Goal: Information Seeking & Learning: Understand process/instructions

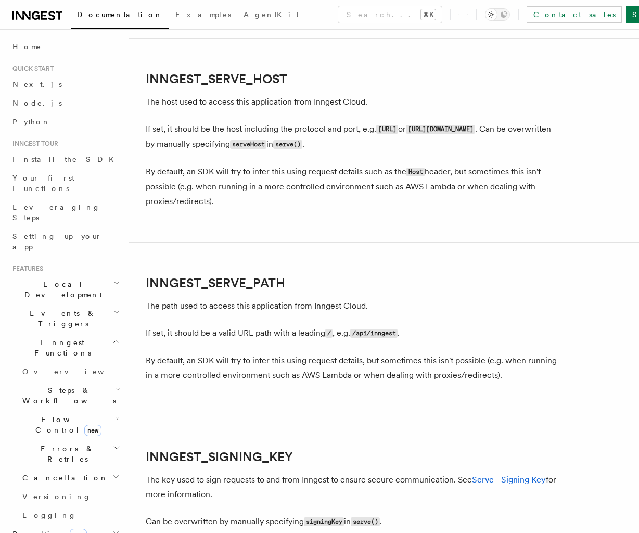
scroll to position [1538, 0]
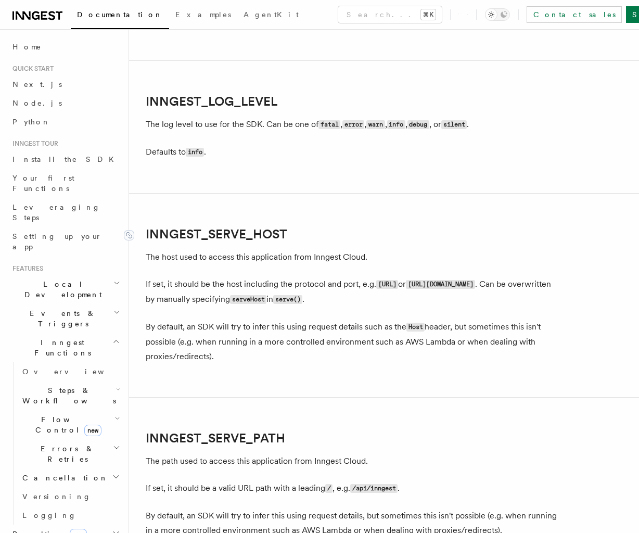
click at [248, 240] on link "INNGEST_SERVE_HOST" at bounding box center [216, 234] width 141 height 15
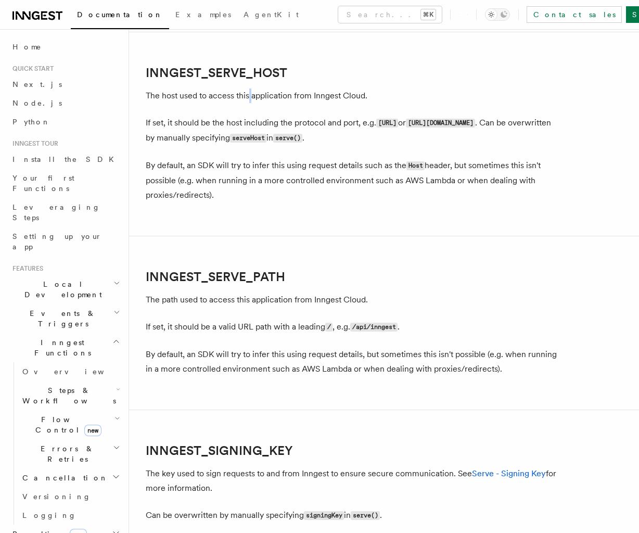
scroll to position [1452, 0]
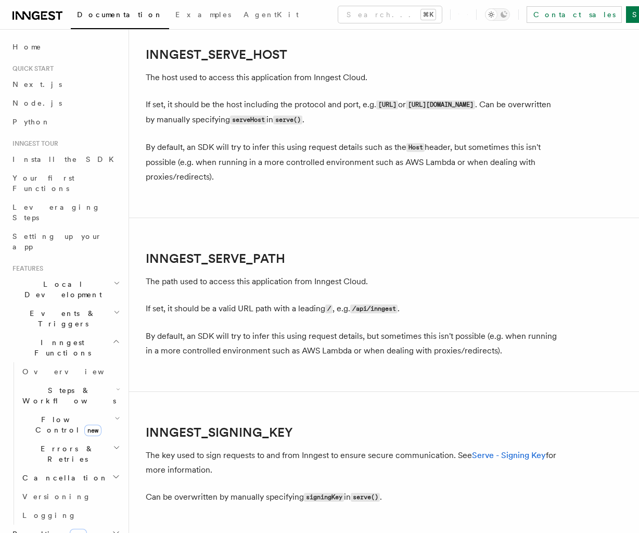
click at [359, 80] on p "The host used to access this application from Inngest Cloud." at bounding box center [354, 77] width 416 height 15
drag, startPoint x: 361, startPoint y: 56, endPoint x: 137, endPoint y: 64, distance: 224.3
click at [146, 61] on h2 "INNGEST_SERVE_HOST" at bounding box center [354, 54] width 416 height 15
copy link "INNGEST_SERVE_HOST"
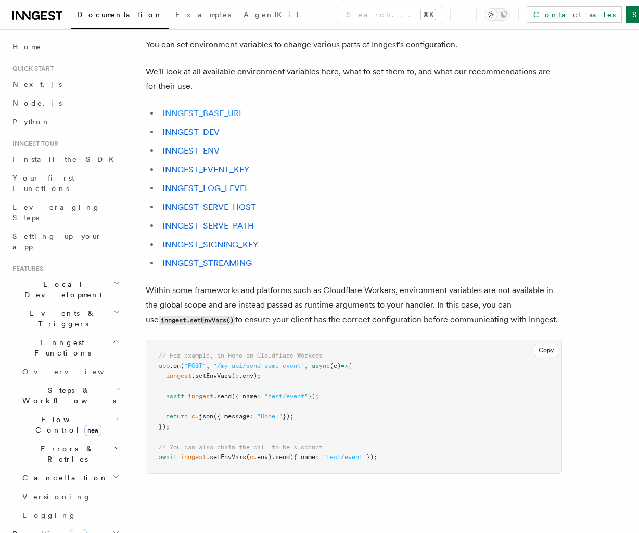
click at [221, 115] on link "INNGEST_BASE_URL" at bounding box center [202, 113] width 81 height 10
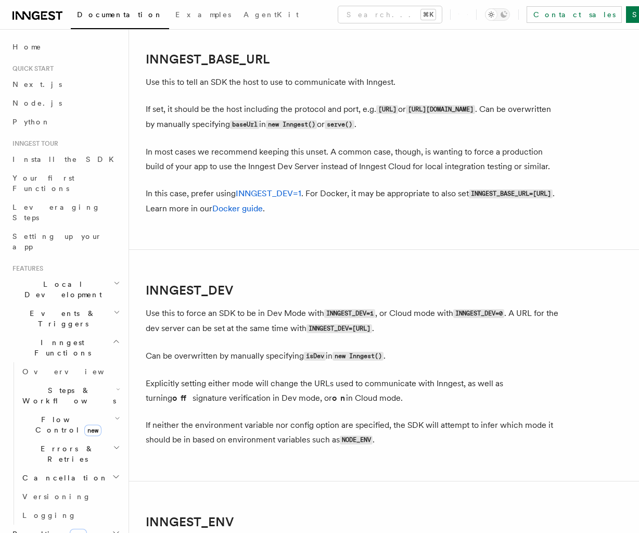
scroll to position [549, 0]
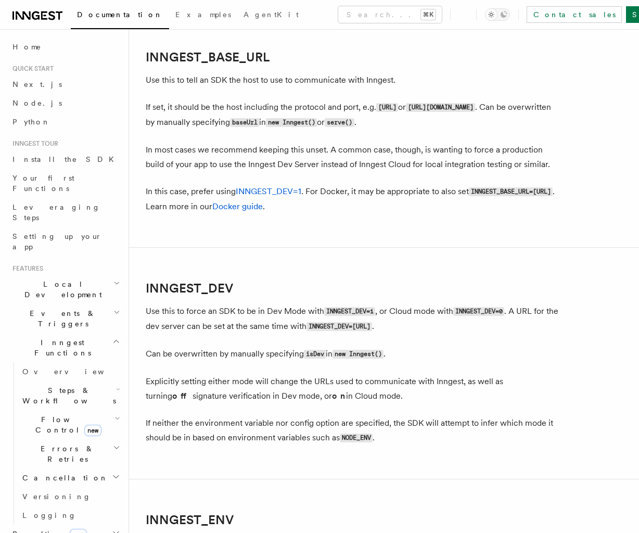
drag, startPoint x: 147, startPoint y: 208, endPoint x: 332, endPoint y: 204, distance: 185.2
click at [469, 196] on code "INNGEST_BASE_URL=[URL]" at bounding box center [511, 191] width 84 height 9
copy code "INNGEST_BASE_URL=[URL]"
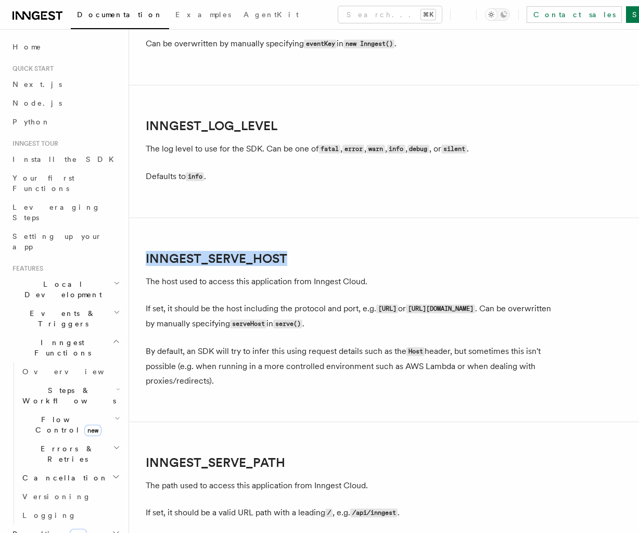
scroll to position [1244, 0]
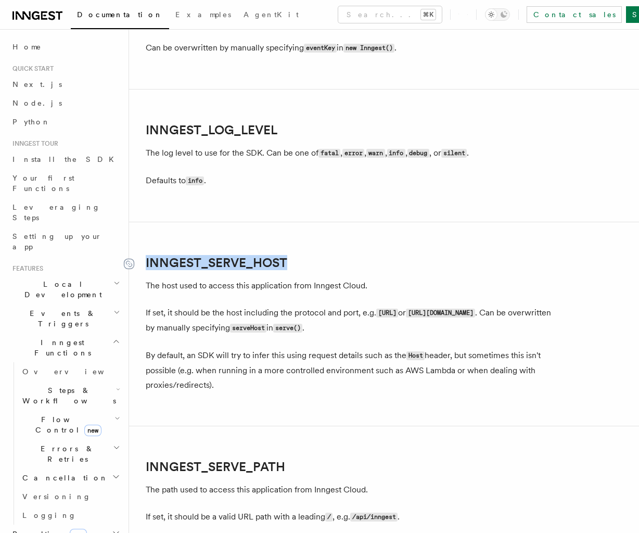
drag, startPoint x: 231, startPoint y: 264, endPoint x: 130, endPoint y: 267, distance: 100.9
click at [146, 267] on h2 "INNGEST_SERVE_HOST" at bounding box center [354, 262] width 416 height 15
copy link "INNGEST_SERVE_HOST"
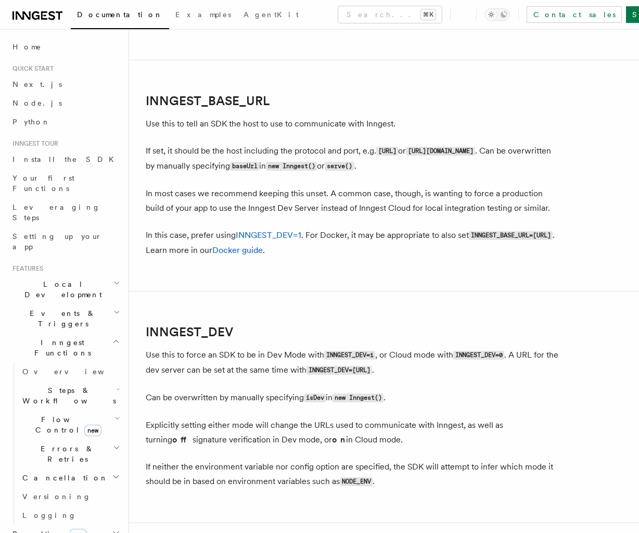
scroll to position [483, 0]
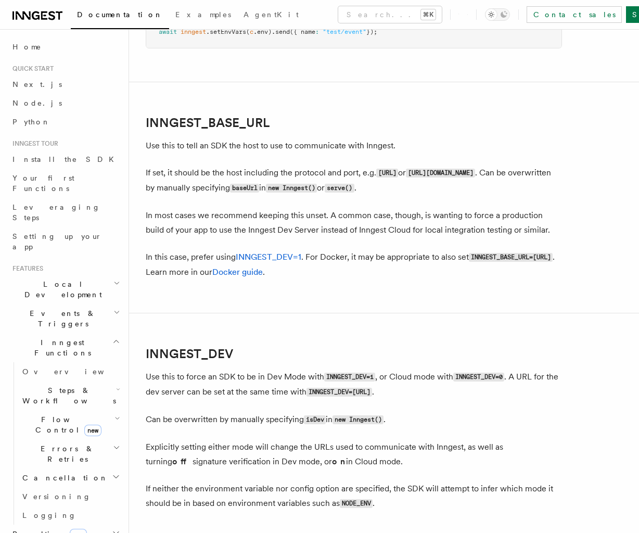
drag, startPoint x: 331, startPoint y: 274, endPoint x: 136, endPoint y: 275, distance: 195.0
copy code "INNGEST_BASE_URL=[URL]"
